Goal: Information Seeking & Learning: Find specific fact

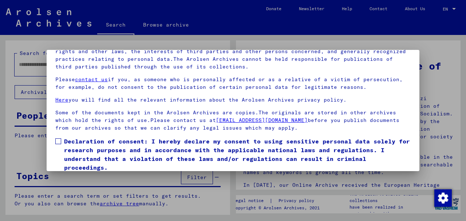
scroll to position [58, 0]
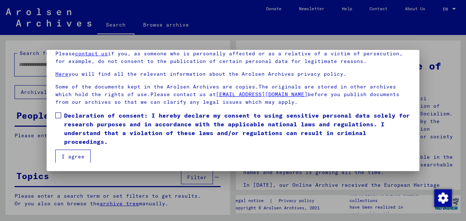
click at [58, 114] on span at bounding box center [58, 115] width 6 height 6
click at [69, 154] on button "I agree" at bounding box center [72, 157] width 35 height 14
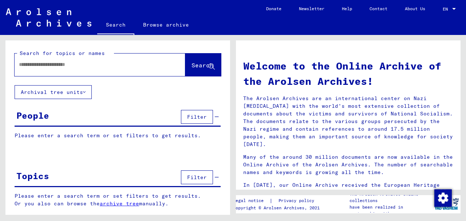
click at [51, 66] on input "text" at bounding box center [91, 65] width 144 height 8
type input "*"
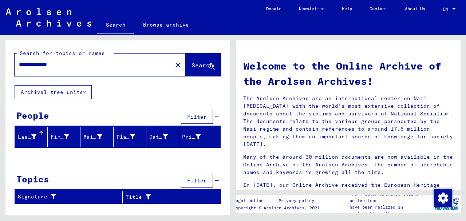
drag, startPoint x: 23, startPoint y: 66, endPoint x: 222, endPoint y: 66, distance: 199.4
click at [37, 63] on input "**********" at bounding box center [91, 65] width 144 height 8
type input "**********"
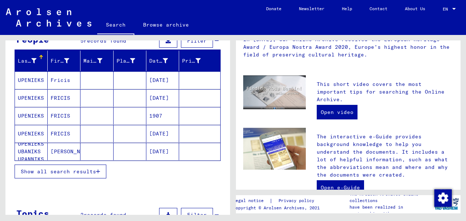
scroll to position [97, 0]
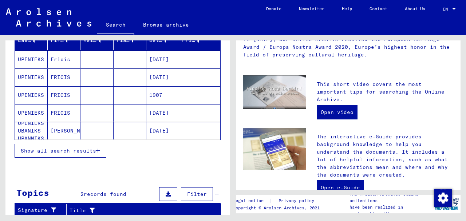
click at [60, 112] on mat-cell "FRICIS" at bounding box center [64, 112] width 33 height 17
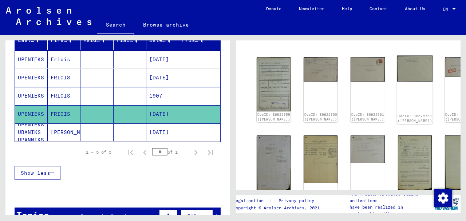
scroll to position [73, 0]
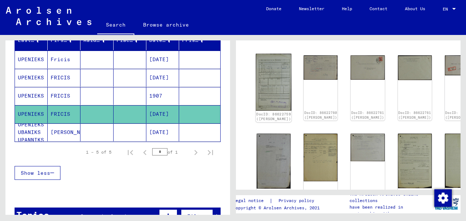
click at [264, 79] on img at bounding box center [274, 82] width 36 height 57
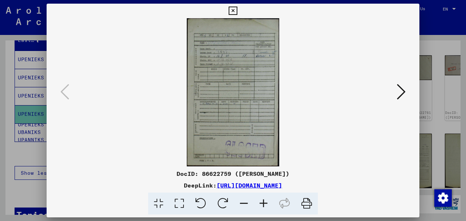
click at [260, 186] on link "[URL][DOMAIN_NAME]" at bounding box center [250, 185] width 66 height 7
click at [403, 89] on icon at bounding box center [401, 91] width 9 height 17
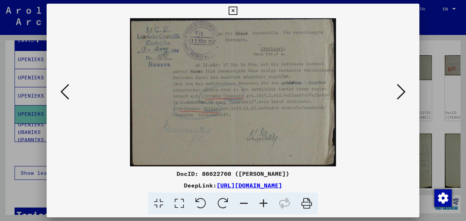
click at [272, 186] on link "[URL][DOMAIN_NAME]" at bounding box center [250, 185] width 66 height 7
click at [400, 94] on icon at bounding box center [401, 91] width 9 height 17
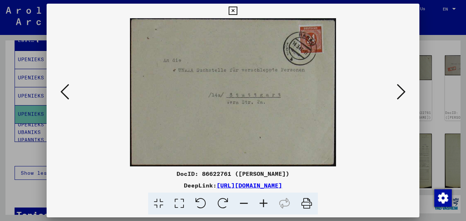
click at [400, 94] on icon at bounding box center [401, 91] width 9 height 17
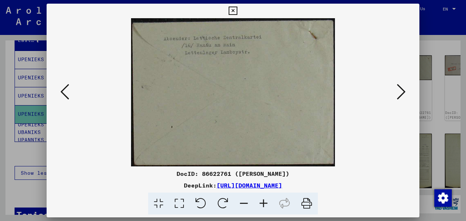
click at [400, 94] on icon at bounding box center [401, 91] width 9 height 17
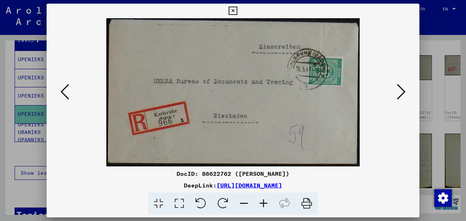
click at [400, 94] on icon at bounding box center [401, 91] width 9 height 17
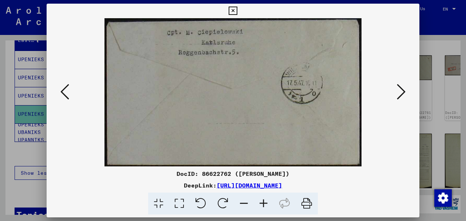
click at [400, 94] on icon at bounding box center [401, 91] width 9 height 17
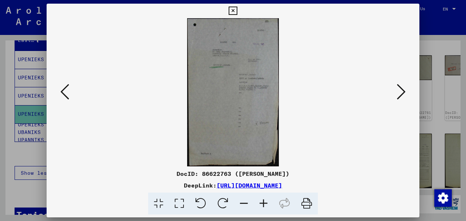
click at [400, 94] on icon at bounding box center [401, 91] width 9 height 17
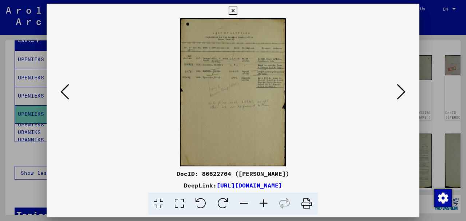
click at [400, 94] on icon at bounding box center [401, 91] width 9 height 17
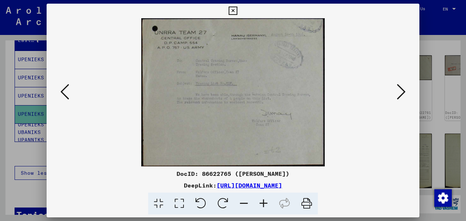
click at [265, 203] on icon at bounding box center [264, 204] width 20 height 22
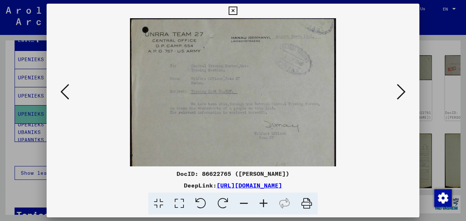
click at [265, 203] on icon at bounding box center [264, 204] width 20 height 22
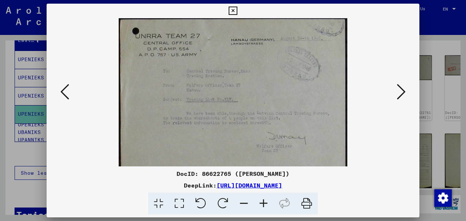
click at [265, 203] on icon at bounding box center [264, 204] width 20 height 22
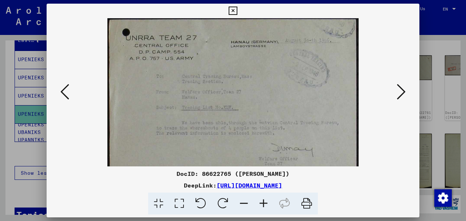
click at [265, 203] on icon at bounding box center [264, 204] width 20 height 22
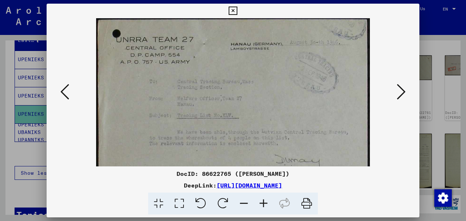
click at [265, 203] on icon at bounding box center [264, 204] width 20 height 22
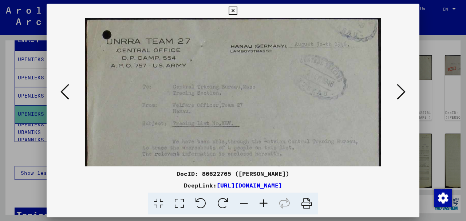
click at [265, 203] on icon at bounding box center [264, 204] width 20 height 22
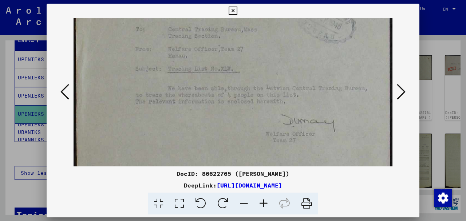
scroll to position [63, 0]
drag, startPoint x: 269, startPoint y: 132, endPoint x: 269, endPoint y: 70, distance: 61.5
click at [269, 70] on img at bounding box center [233, 83] width 319 height 257
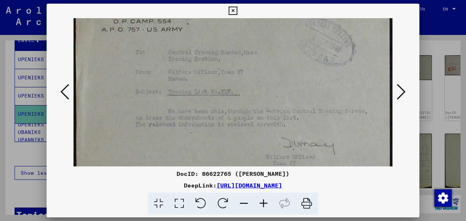
scroll to position [48, 0]
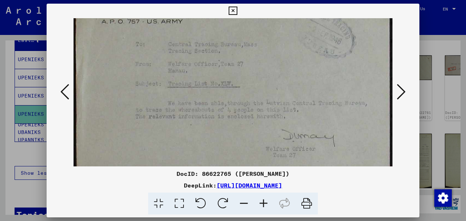
drag, startPoint x: 226, startPoint y: 98, endPoint x: 223, endPoint y: 116, distance: 19.1
click at [223, 116] on img at bounding box center [233, 99] width 319 height 257
click at [398, 90] on icon at bounding box center [401, 91] width 9 height 17
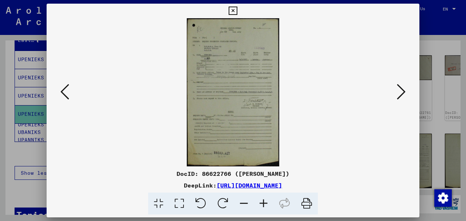
click at [221, 85] on img at bounding box center [233, 92] width 92 height 148
click at [261, 204] on icon at bounding box center [264, 204] width 20 height 22
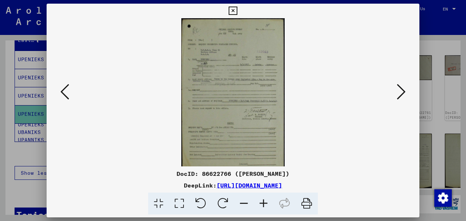
click at [261, 204] on icon at bounding box center [264, 204] width 20 height 22
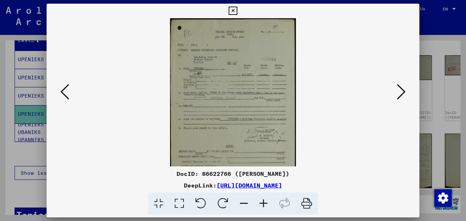
click at [261, 204] on icon at bounding box center [264, 204] width 20 height 22
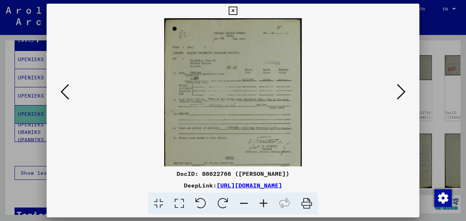
click at [261, 204] on icon at bounding box center [264, 204] width 20 height 22
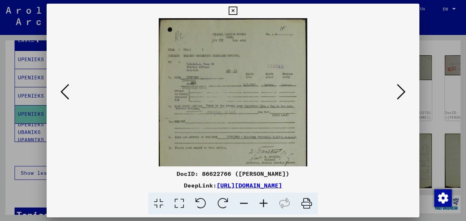
click at [261, 204] on icon at bounding box center [264, 204] width 20 height 22
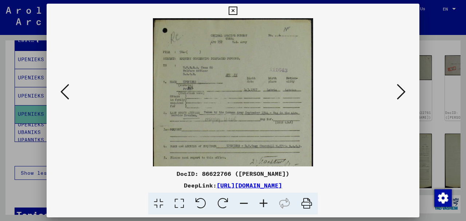
click at [261, 204] on icon at bounding box center [264, 204] width 20 height 22
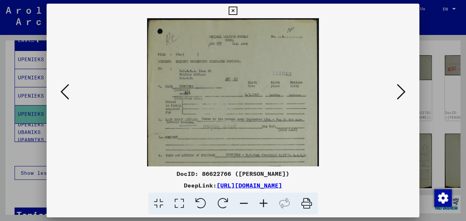
click at [261, 204] on icon at bounding box center [264, 204] width 20 height 22
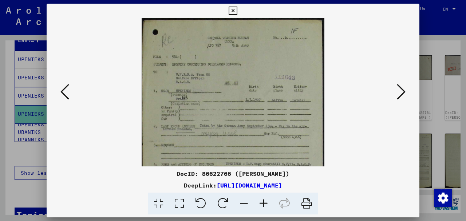
click at [261, 204] on icon at bounding box center [264, 204] width 20 height 22
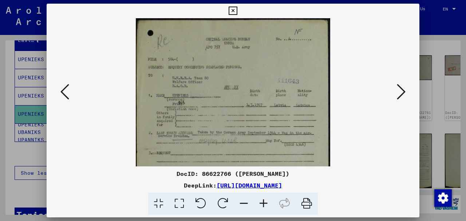
click at [261, 204] on icon at bounding box center [264, 204] width 20 height 22
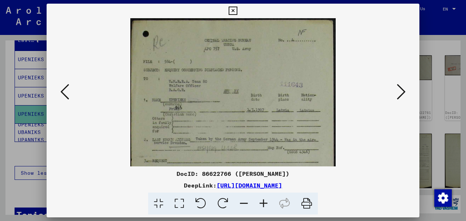
click at [261, 204] on icon at bounding box center [264, 204] width 20 height 22
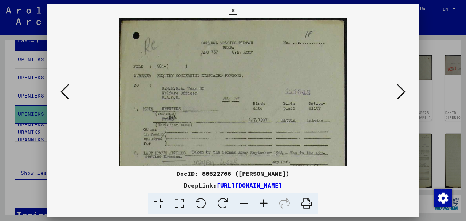
click at [261, 204] on icon at bounding box center [264, 204] width 20 height 22
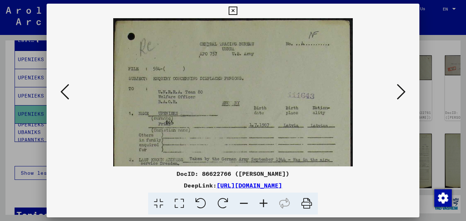
click at [261, 204] on icon at bounding box center [264, 204] width 20 height 22
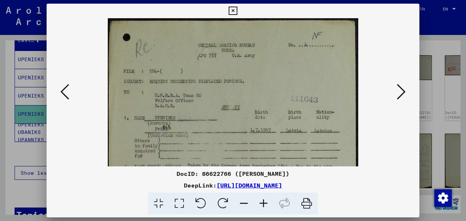
click at [261, 204] on icon at bounding box center [264, 204] width 20 height 22
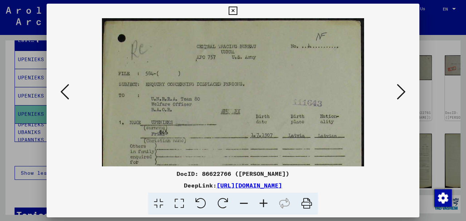
click at [261, 204] on icon at bounding box center [264, 204] width 20 height 22
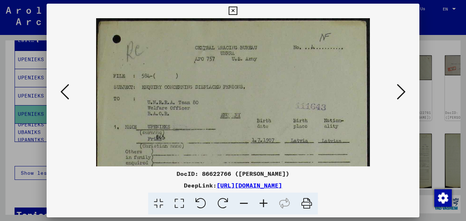
click at [261, 204] on icon at bounding box center [264, 204] width 20 height 22
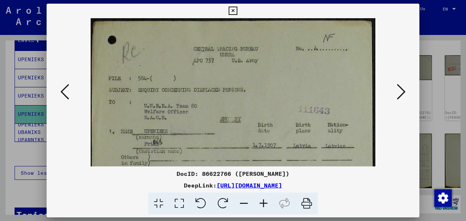
click at [261, 204] on icon at bounding box center [264, 204] width 20 height 22
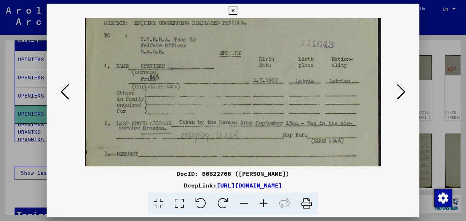
scroll to position [80, 0]
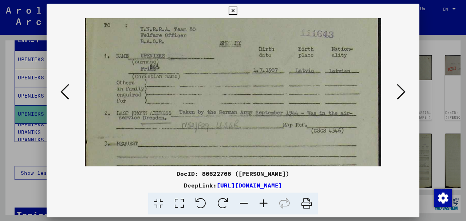
drag, startPoint x: 210, startPoint y: 150, endPoint x: 206, endPoint y: 72, distance: 78.3
click at [206, 72] on img at bounding box center [233, 176] width 296 height 476
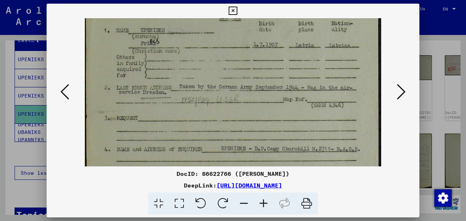
scroll to position [104, 0]
drag, startPoint x: 290, startPoint y: 127, endPoint x: 263, endPoint y: 107, distance: 33.8
click at [263, 107] on img at bounding box center [233, 152] width 296 height 476
click at [400, 91] on icon at bounding box center [401, 91] width 9 height 17
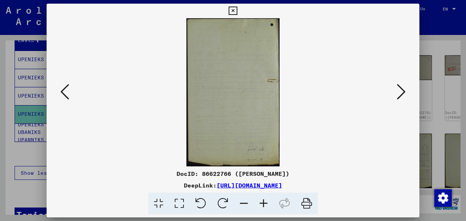
scroll to position [0, 0]
click at [396, 92] on button at bounding box center [400, 92] width 13 height 21
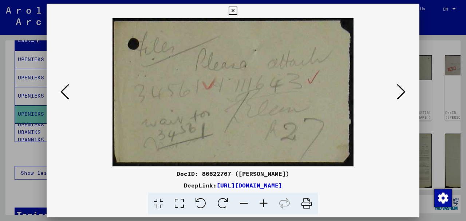
click at [396, 92] on button at bounding box center [400, 92] width 13 height 21
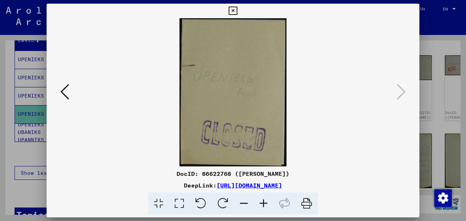
click at [231, 11] on icon at bounding box center [233, 11] width 8 height 9
